Goal: Navigation & Orientation: Find specific page/section

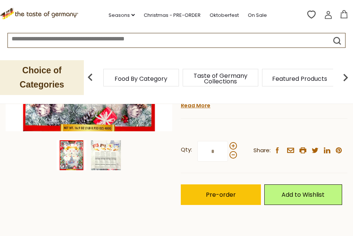
scroll to position [169, 0]
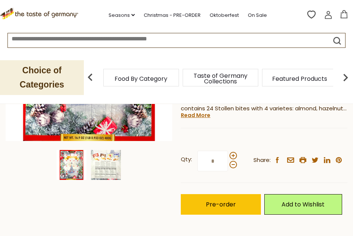
click at [345, 76] on img at bounding box center [345, 77] width 15 height 15
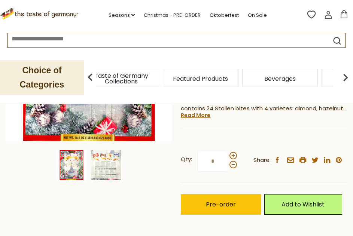
click at [346, 80] on img at bounding box center [345, 77] width 15 height 15
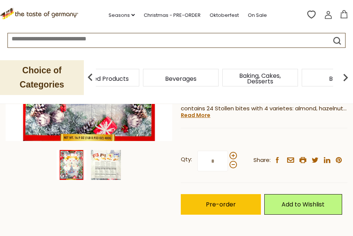
click at [346, 80] on img at bounding box center [345, 77] width 15 height 15
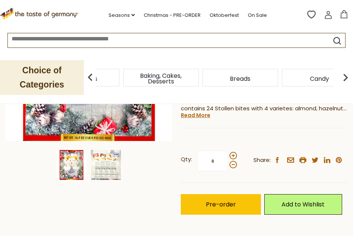
click at [346, 80] on img at bounding box center [345, 77] width 15 height 15
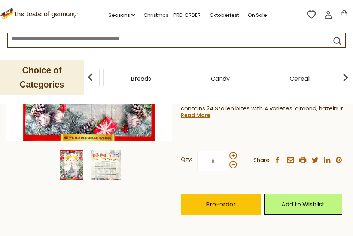
click at [346, 80] on img at bounding box center [345, 77] width 15 height 15
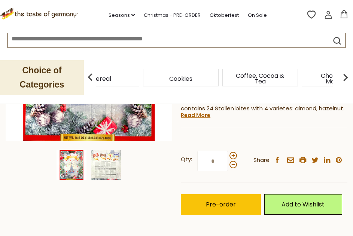
click at [346, 80] on img at bounding box center [345, 77] width 15 height 15
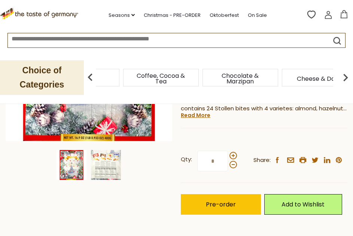
click at [346, 80] on img at bounding box center [345, 77] width 15 height 15
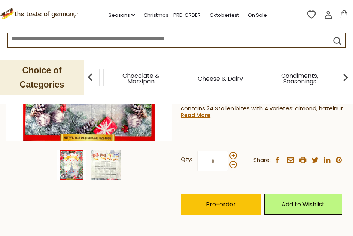
click at [346, 80] on img at bounding box center [345, 77] width 15 height 15
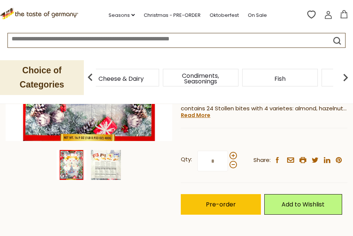
click at [346, 80] on img at bounding box center [345, 77] width 15 height 15
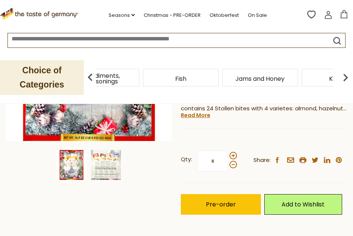
click at [346, 80] on img at bounding box center [345, 77] width 15 height 15
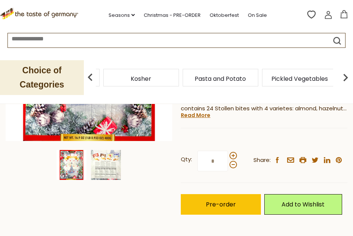
click at [346, 80] on img at bounding box center [345, 77] width 15 height 15
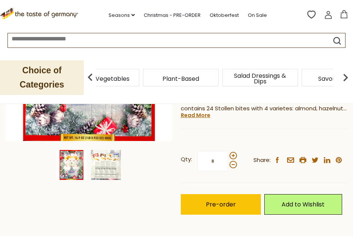
click at [346, 80] on img at bounding box center [345, 77] width 15 height 15
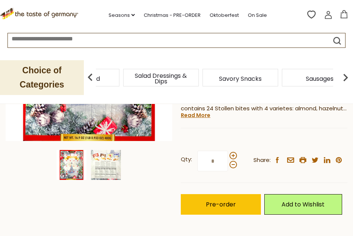
click at [346, 80] on img at bounding box center [345, 77] width 15 height 15
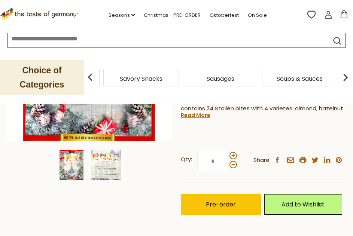
click at [346, 80] on img at bounding box center [345, 77] width 15 height 15
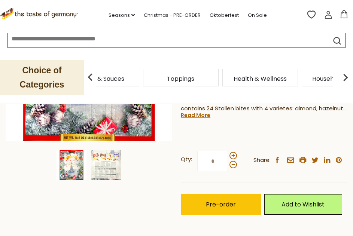
click at [346, 80] on img at bounding box center [345, 77] width 15 height 15
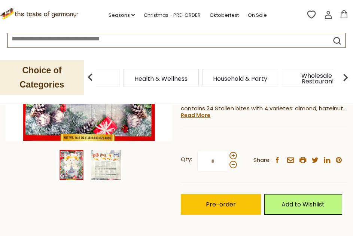
click at [346, 80] on img at bounding box center [345, 77] width 15 height 15
